Goal: Information Seeking & Learning: Learn about a topic

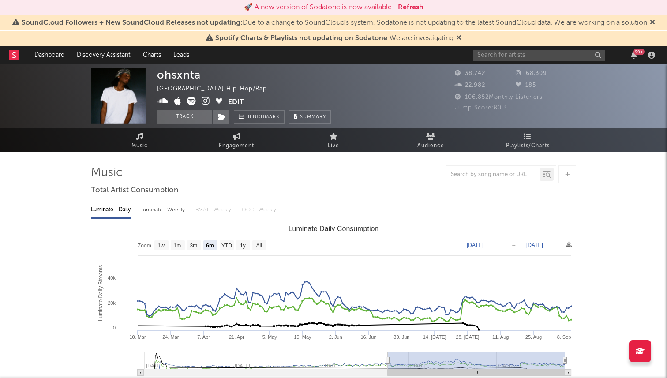
select select "6m"
click at [496, 56] on input "text" at bounding box center [539, 55] width 132 height 11
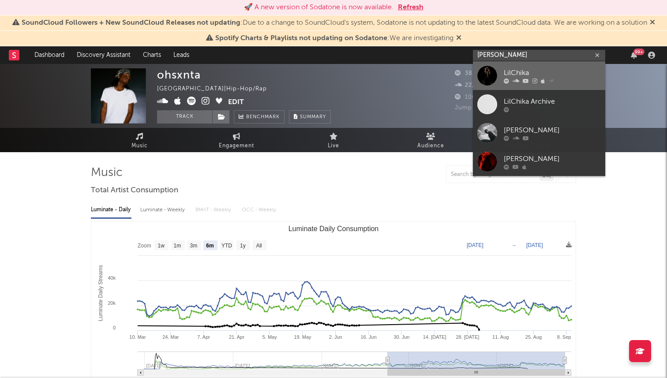
type input "[PERSON_NAME]"
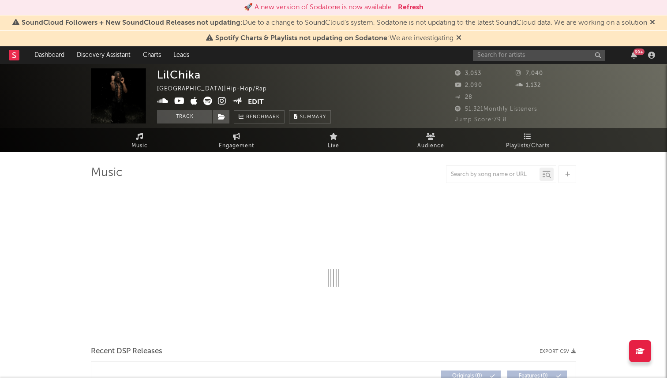
select select "1w"
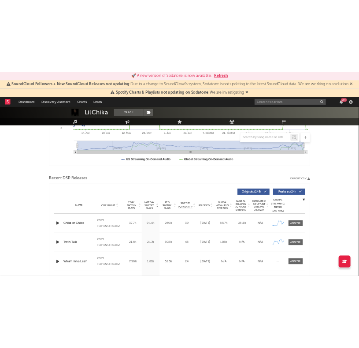
scroll to position [248, 0]
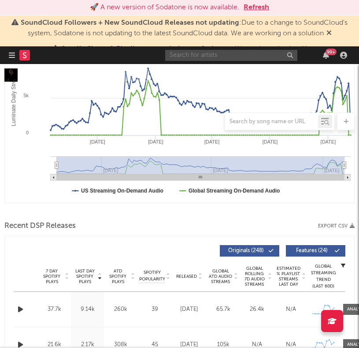
click at [215, 52] on input "text" at bounding box center [231, 55] width 132 height 11
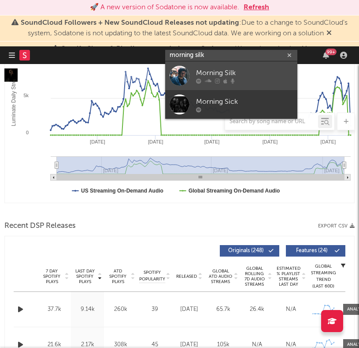
type input "morning silk"
click at [207, 75] on div "Morning Silk" at bounding box center [244, 72] width 97 height 11
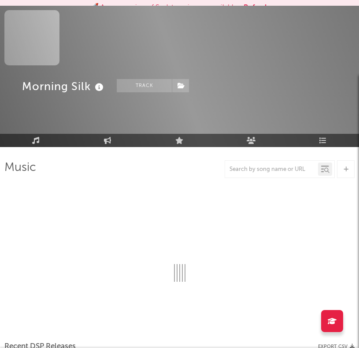
scroll to position [248, 0]
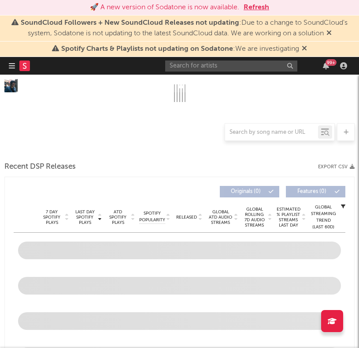
select select "6m"
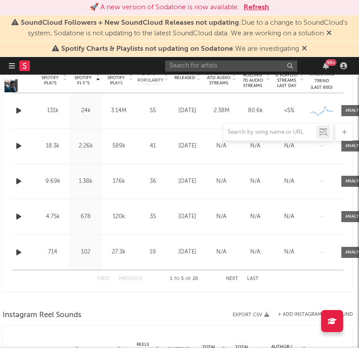
scroll to position [455, 1]
